Goal: Obtain resource: Obtain resource

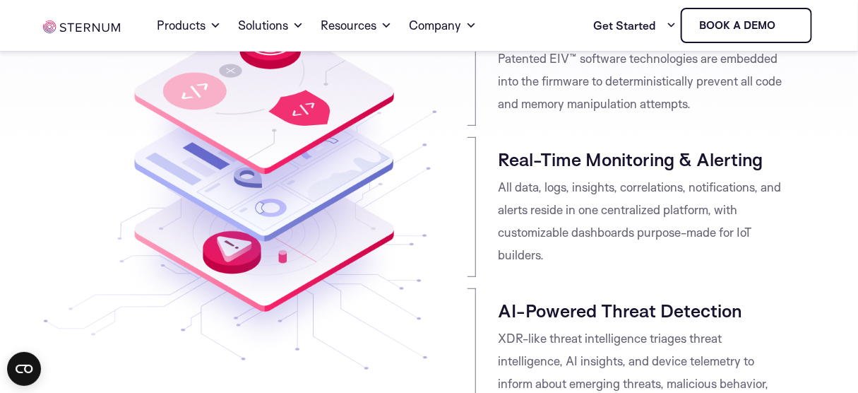
scroll to position [385, 0]
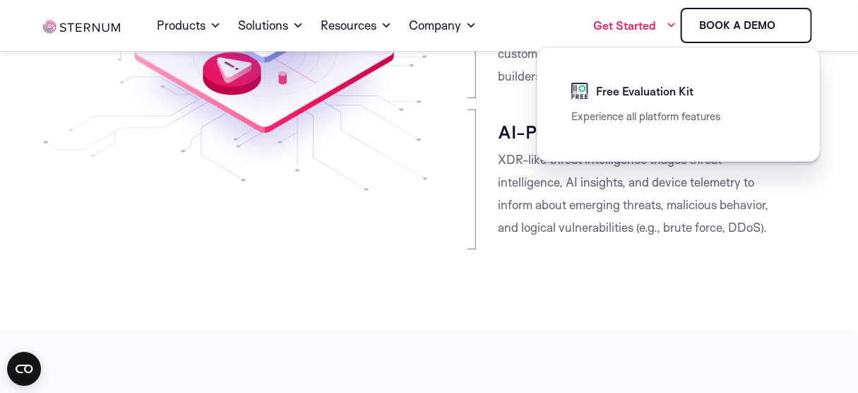
click at [626, 28] on link "Get Started" at bounding box center [635, 25] width 83 height 28
click at [620, 92] on span "Free Evaluation Kit" at bounding box center [642, 91] width 101 height 17
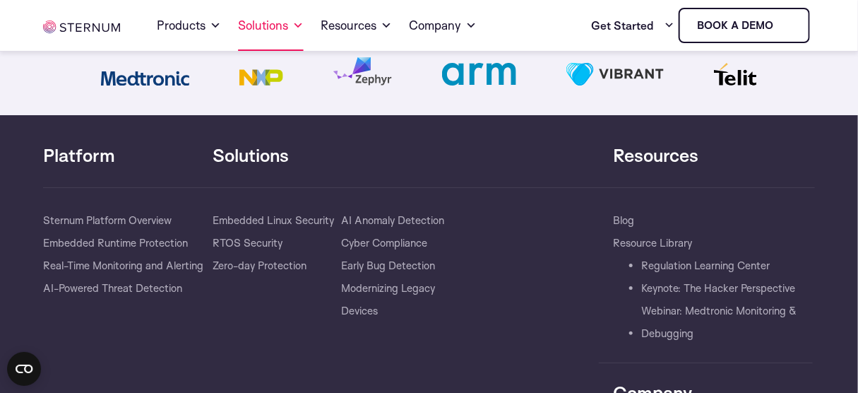
scroll to position [1540, 0]
